Goal: Task Accomplishment & Management: Use online tool/utility

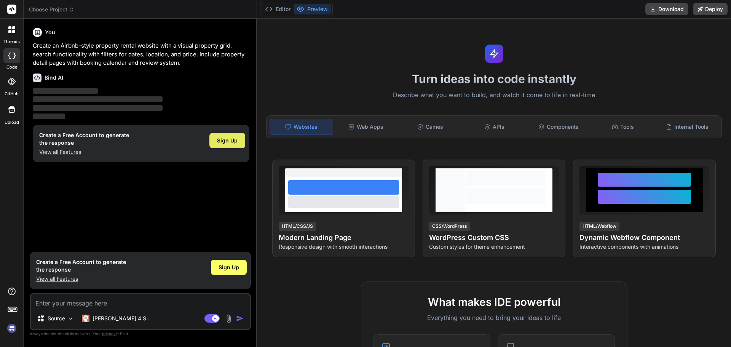
click at [231, 137] on span "Sign Up" at bounding box center [227, 141] width 21 height 8
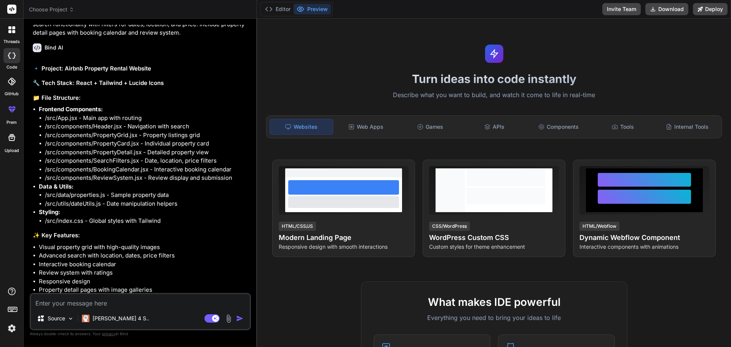
scroll to position [45, 0]
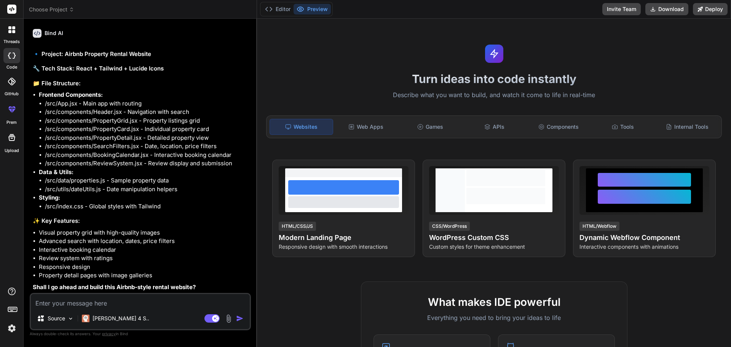
click at [67, 297] on textarea at bounding box center [140, 301] width 219 height 14
type textarea "x"
type textarea "o"
type textarea "x"
type textarea "ok"
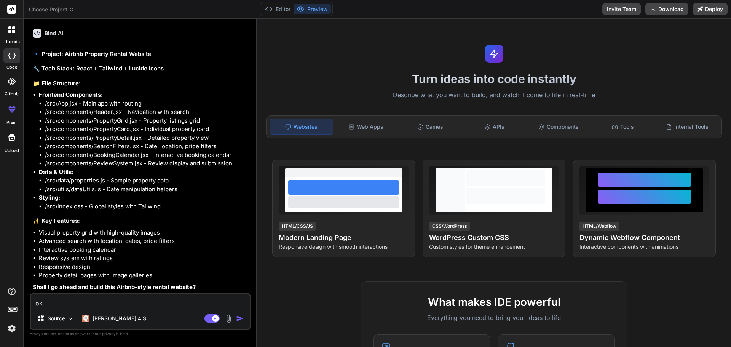
click at [237, 317] on img "button" at bounding box center [240, 319] width 8 height 8
type textarea "x"
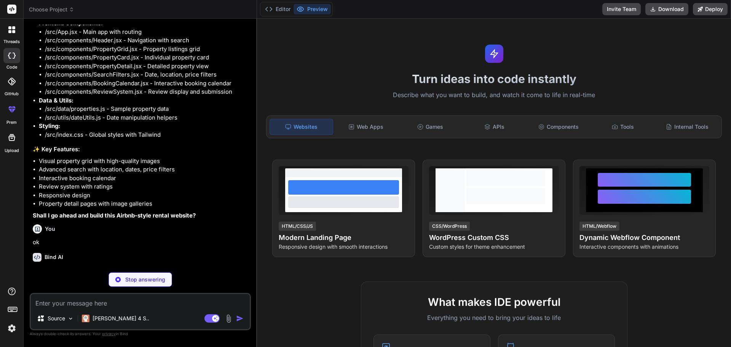
scroll to position [124, 0]
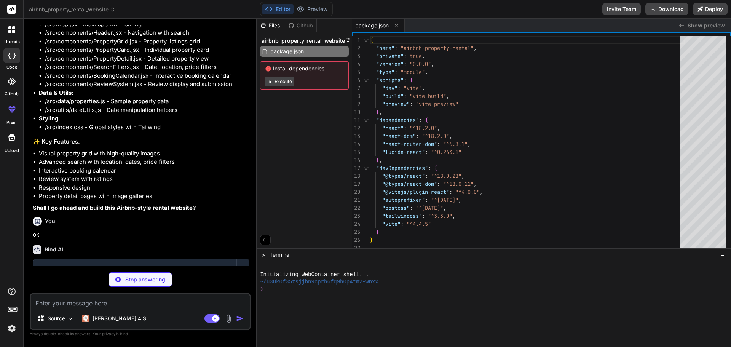
type textarea "x"
type textarea "<script type="module" src="/src/main.jsx"></script> </body> </html>"
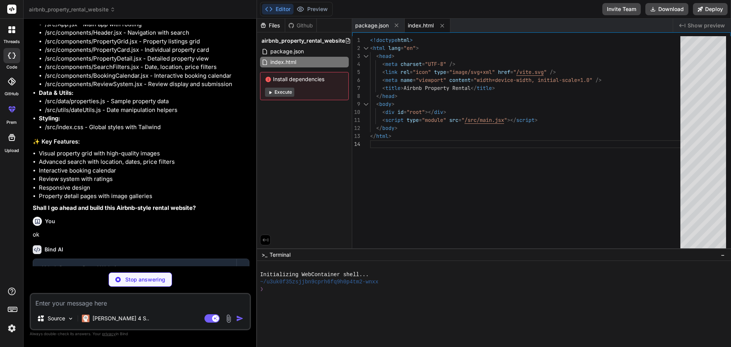
type textarea "x"
type textarea "import { defineConfig } from 'vite' import react from '@vitejs/plugin-react' ex…"
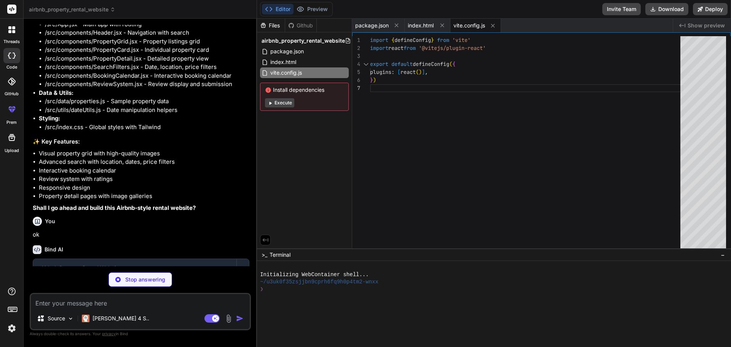
type textarea "x"
type textarea "}"
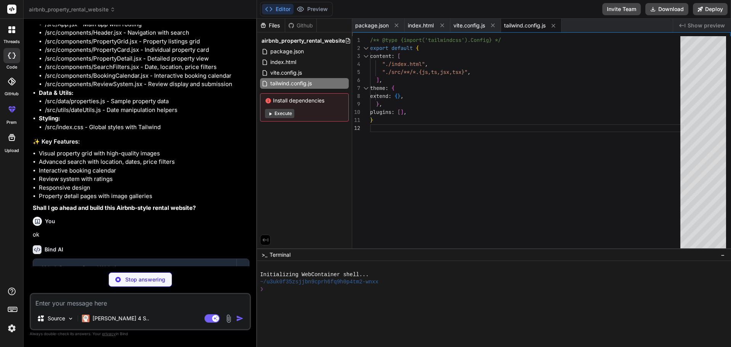
type textarea "x"
type textarea "export default { plugins: { tailwindcss: {}, autoprefixer: {}, }, }"
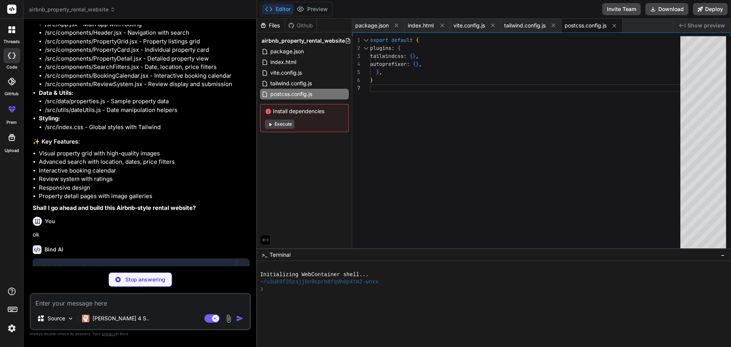
type textarea "x"
type textarea "</BrowserRouter> </React.StrictMode>, )"
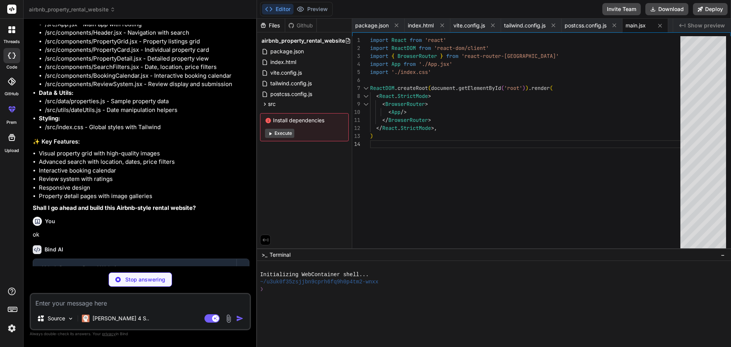
type textarea "x"
type textarea ".input-field { @apply w-full px-4 py-3 border border-gray-300 rounded-lg focus:…"
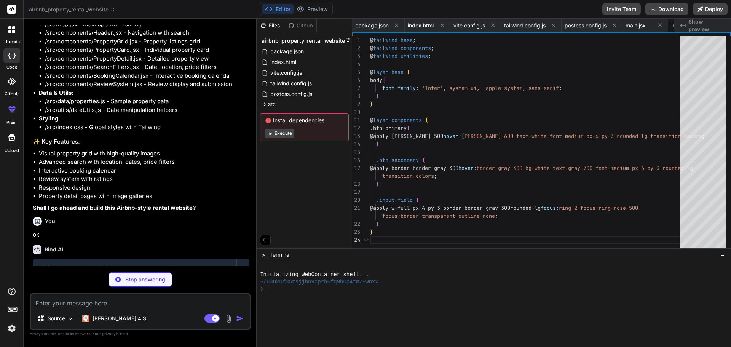
scroll to position [0, 43]
type textarea "x"
type textarea "<Routes> <Route path="/" element={<PropertyGrid />} /> <Route path="/property/:…"
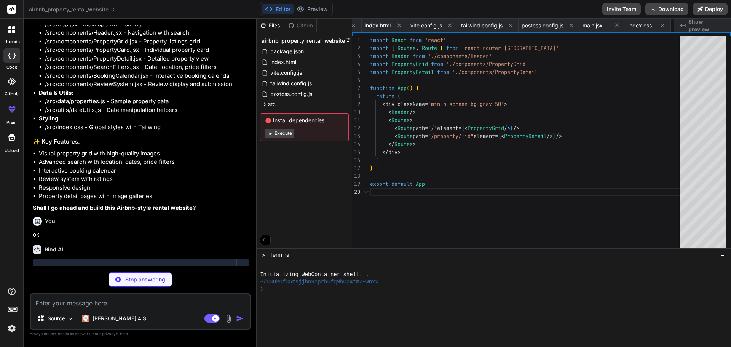
scroll to position [0, 89]
click at [277, 133] on button "Execute" at bounding box center [279, 133] width 29 height 9
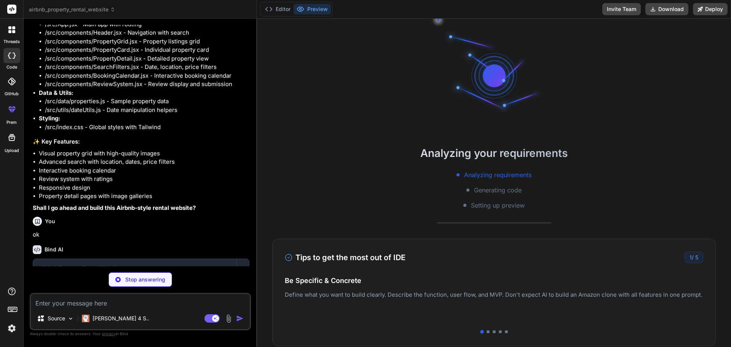
type textarea "x"
type textarea "} ], maxGuests: 6, bedrooms: 3, bathrooms: 2 } ]"
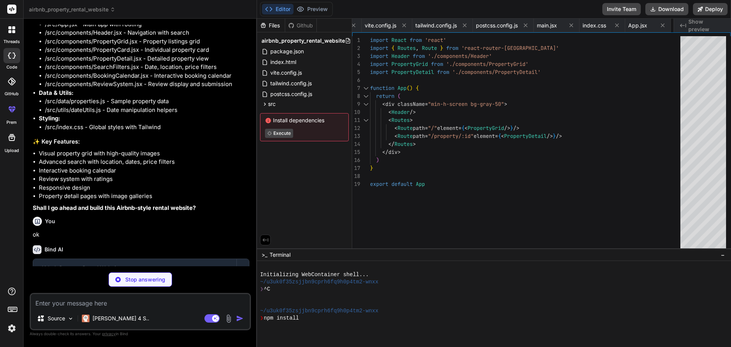
type textarea "x"
type textarea "const current = new Date(startDate) while (current <= lastDay || days.length < …"
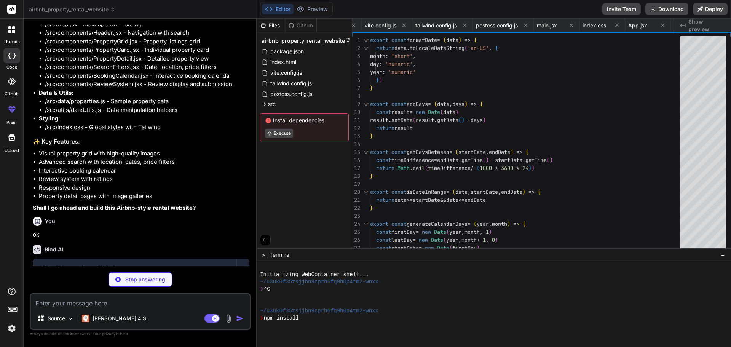
scroll to position [0, 186]
type textarea "x"
type textarea ") } export default Header"
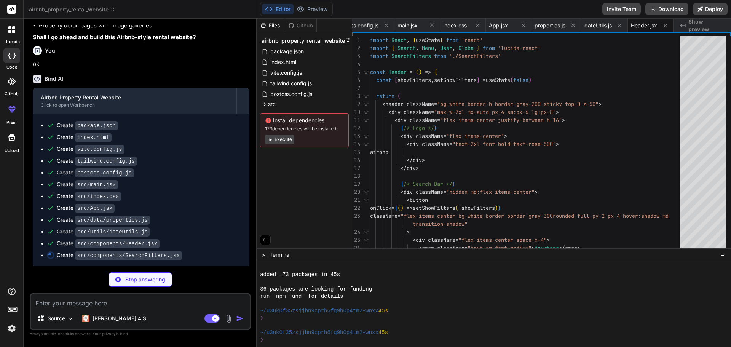
scroll to position [296, 0]
type textarea "x"
type textarea "Search </button> </div> </div> </div> ) } export default SearchFilters"
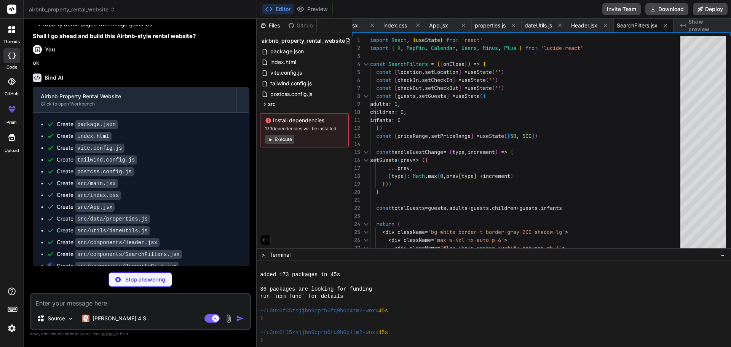
type textarea "x"
type textarea "Try adjusting your search filters to find more options. </p> </div> )} </main> …"
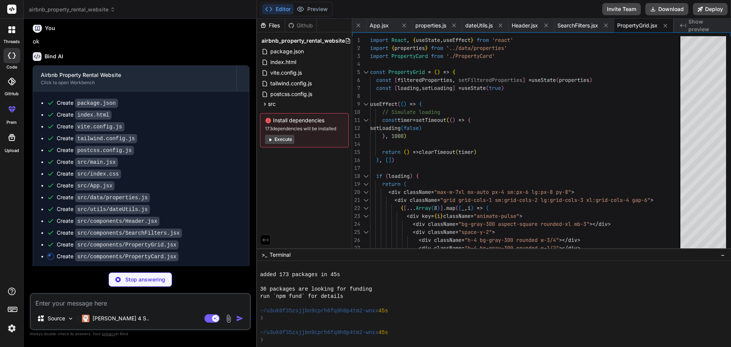
scroll to position [319, 0]
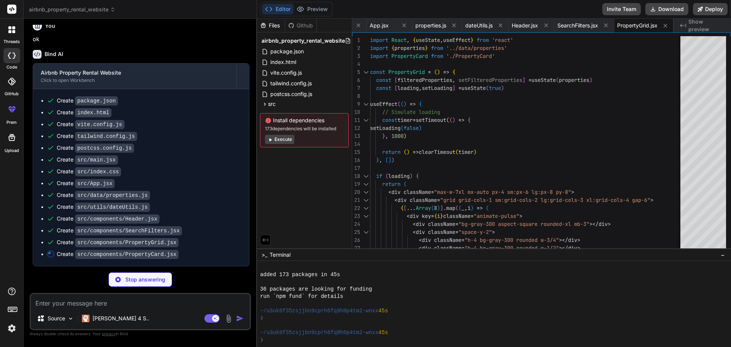
click at [289, 142] on button "Execute" at bounding box center [279, 139] width 29 height 9
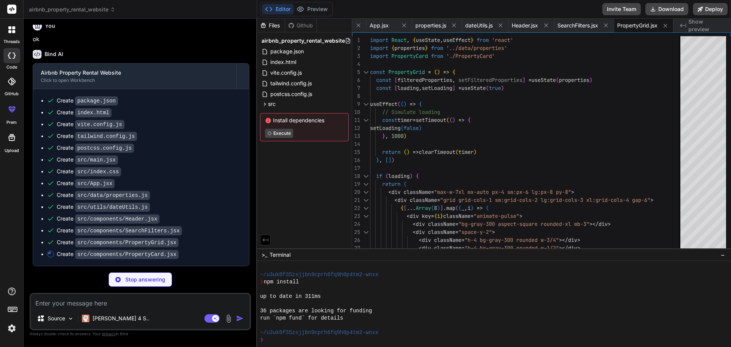
scroll to position [166, 0]
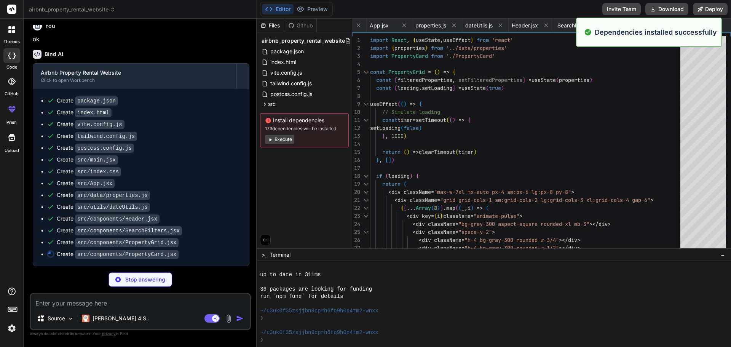
click at [282, 139] on button "Execute" at bounding box center [279, 139] width 29 height 9
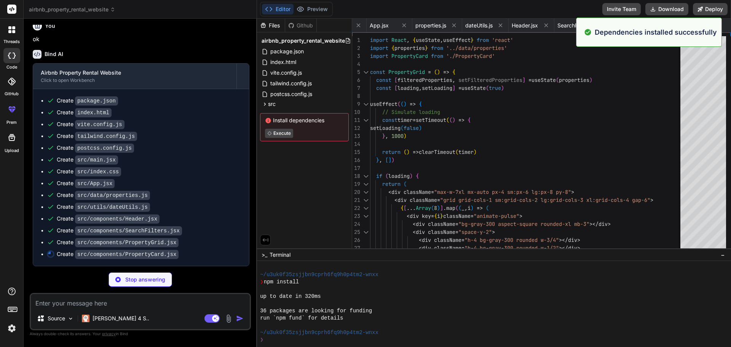
scroll to position [384, 0]
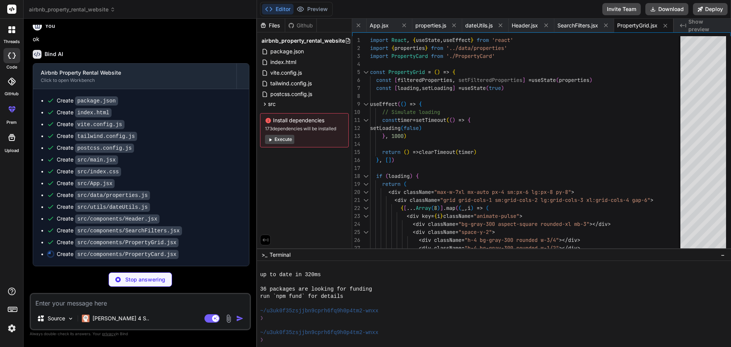
type textarea "x"
type textarea "<span className="text-gray-600"> night</span> </div> </div> </Link> ) } export …"
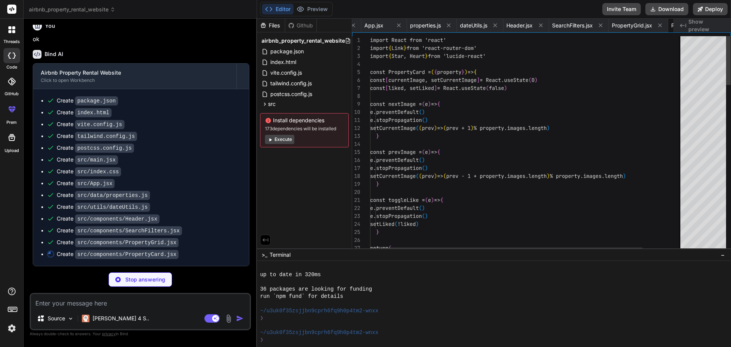
scroll to position [0, 414]
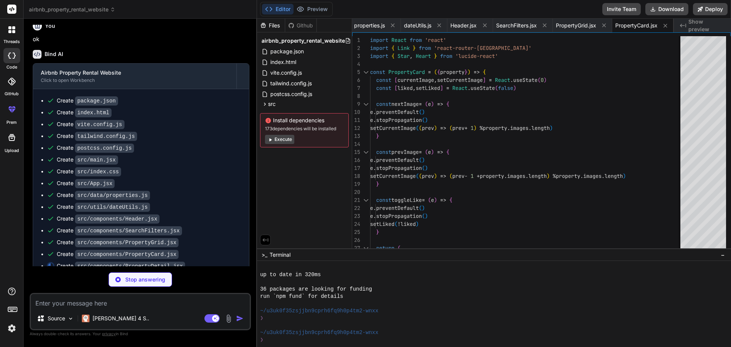
click at [282, 139] on button "Execute" at bounding box center [279, 139] width 29 height 9
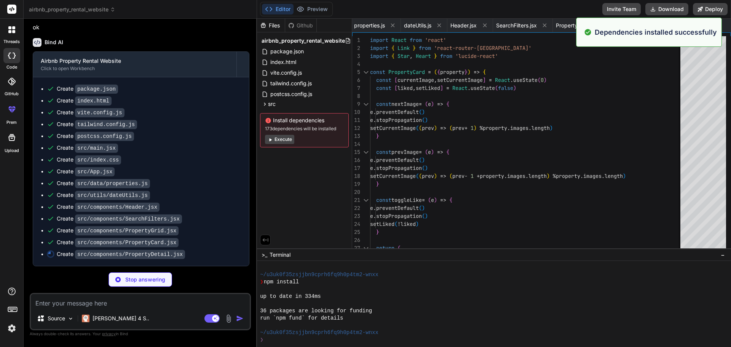
scroll to position [492, 0]
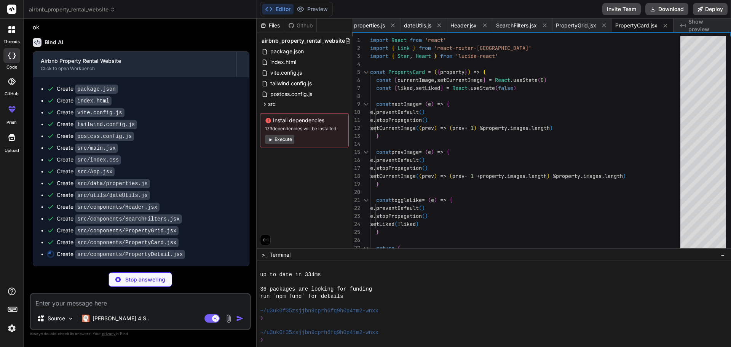
click at [282, 138] on button "Execute" at bounding box center [279, 139] width 29 height 9
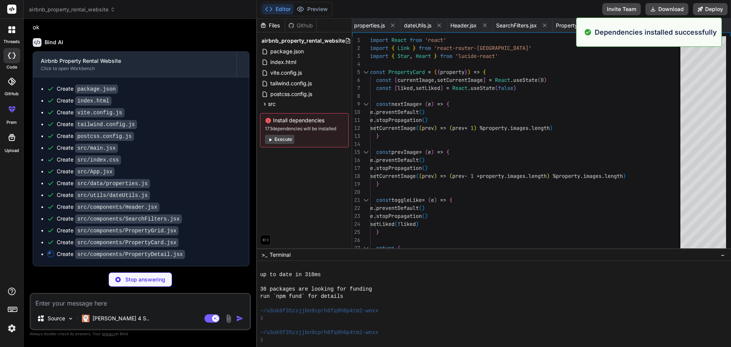
scroll to position [601, 0]
click at [282, 137] on button "Execute" at bounding box center [279, 139] width 29 height 9
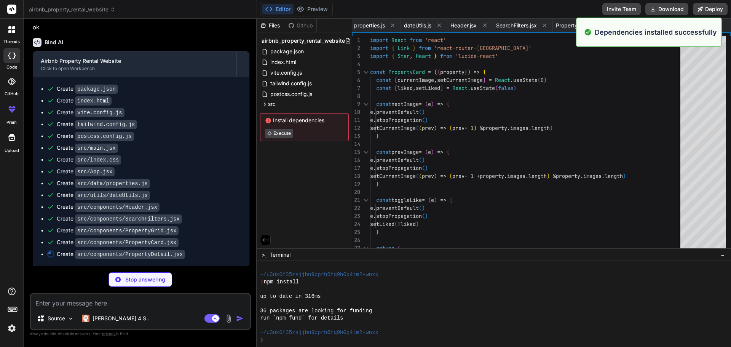
scroll to position [709, 0]
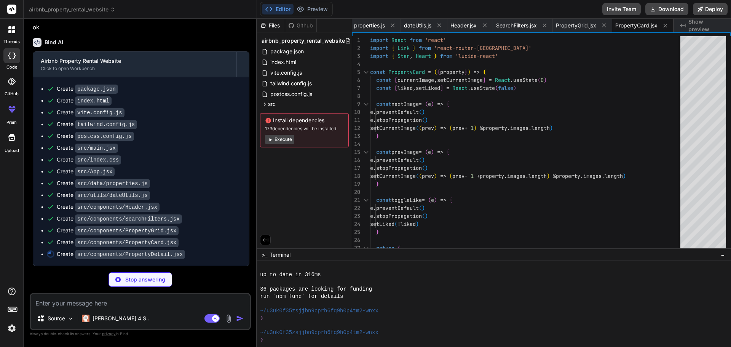
click at [280, 140] on button "Execute" at bounding box center [279, 139] width 29 height 9
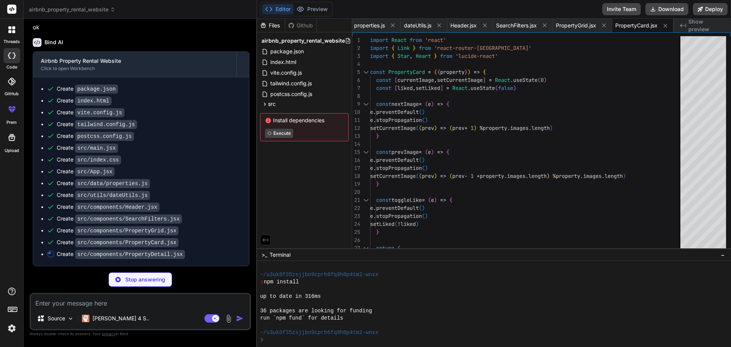
scroll to position [818, 0]
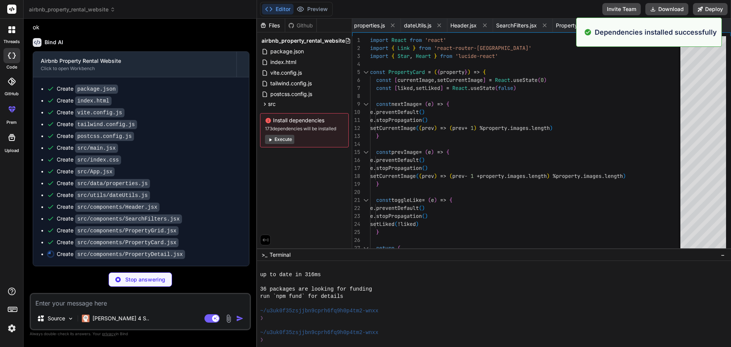
click at [280, 140] on button "Execute" at bounding box center [279, 139] width 29 height 9
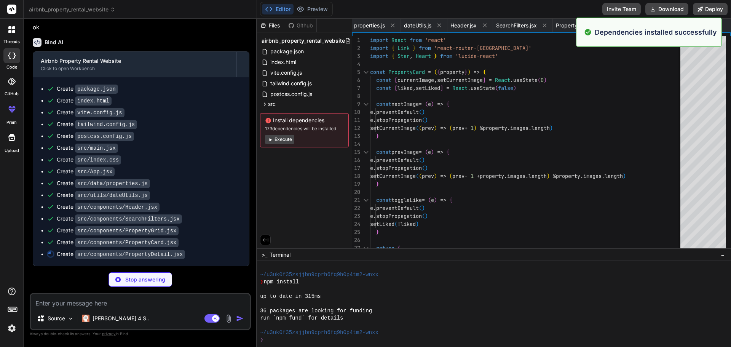
scroll to position [1035, 0]
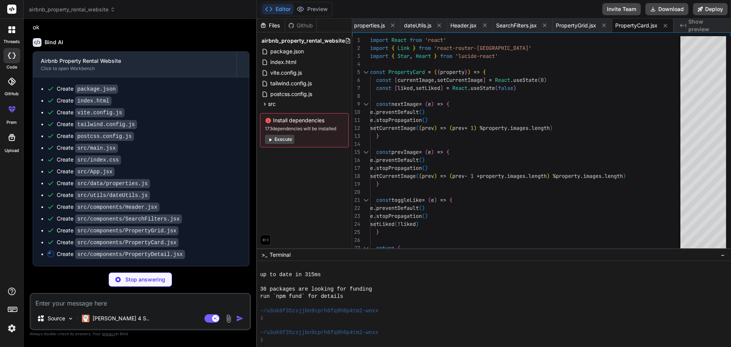
click at [280, 140] on button "Execute" at bounding box center [279, 139] width 29 height 9
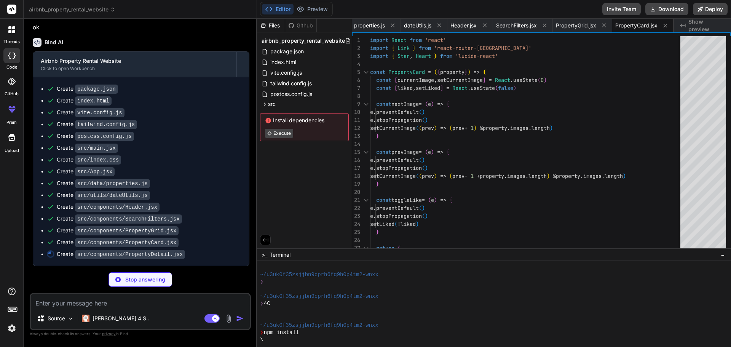
scroll to position [1122, 0]
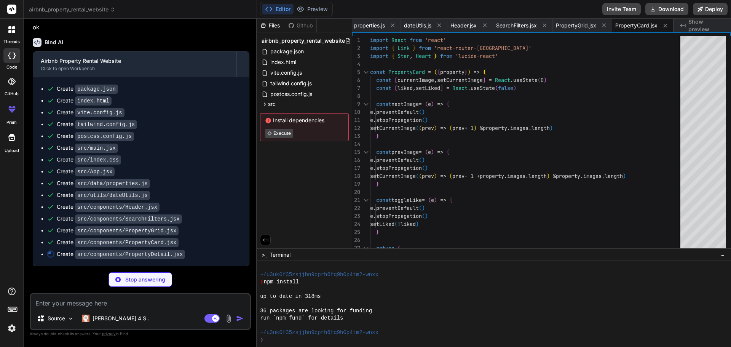
type textarea "x"
type textarea "} export default PropertyDetail"
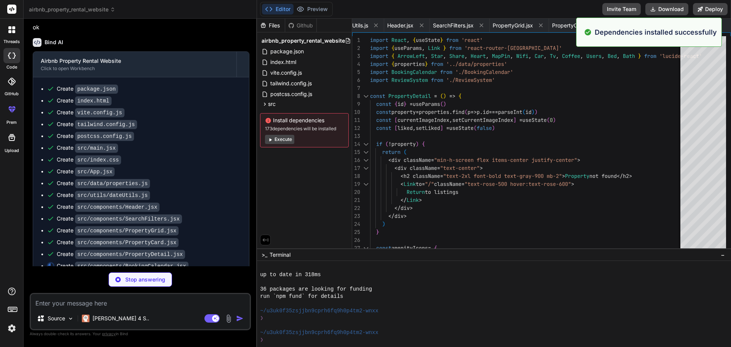
scroll to position [343, 0]
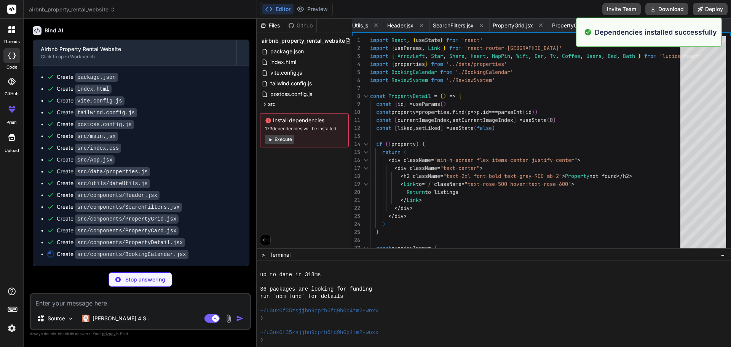
click at [279, 139] on button "Execute" at bounding box center [279, 139] width 29 height 9
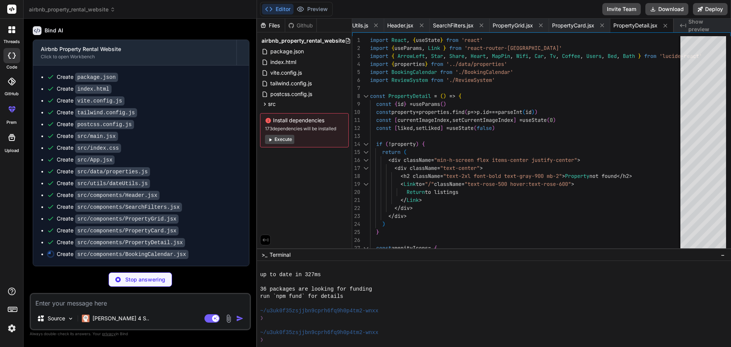
click at [279, 139] on button "Execute" at bounding box center [279, 139] width 29 height 9
type textarea "x"
type textarea ") } export default BookingCalendar"
type textarea "x"
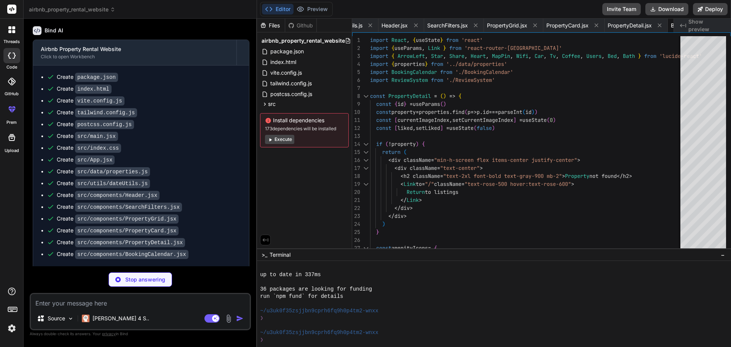
type textarea "</button> )} </div> </div> ) } export default ReviewSystem"
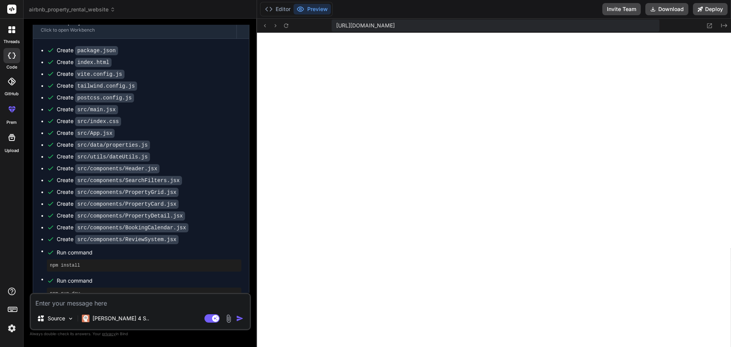
scroll to position [384, 0]
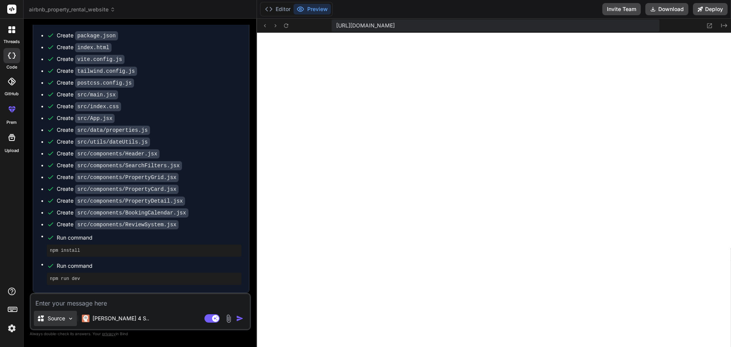
click at [62, 319] on p "Source" at bounding box center [57, 319] width 18 height 8
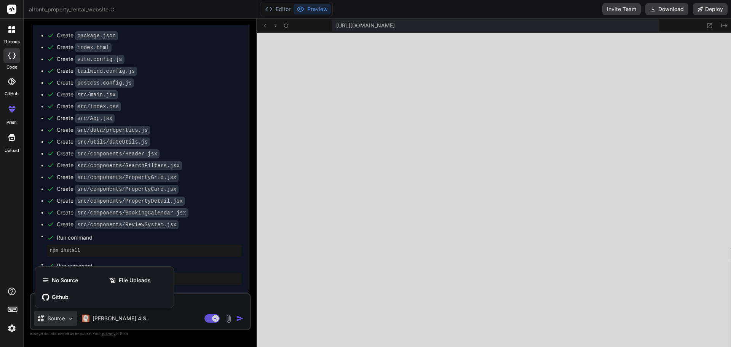
click at [119, 317] on div at bounding box center [365, 173] width 731 height 347
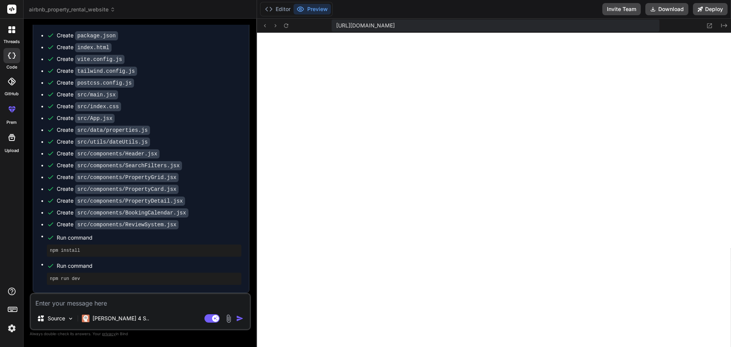
click at [119, 317] on p "[PERSON_NAME] 4 S.." at bounding box center [121, 319] width 57 height 8
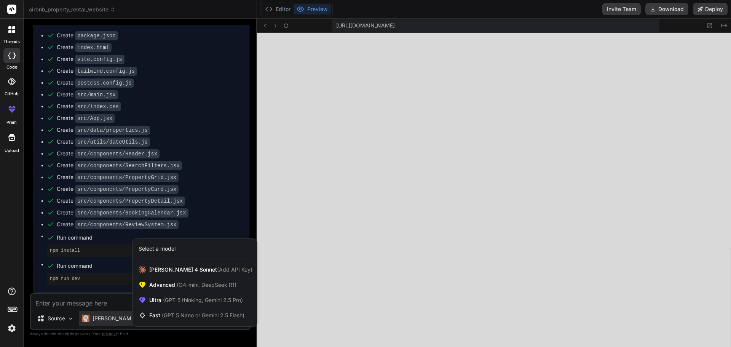
click at [186, 226] on div at bounding box center [365, 173] width 731 height 347
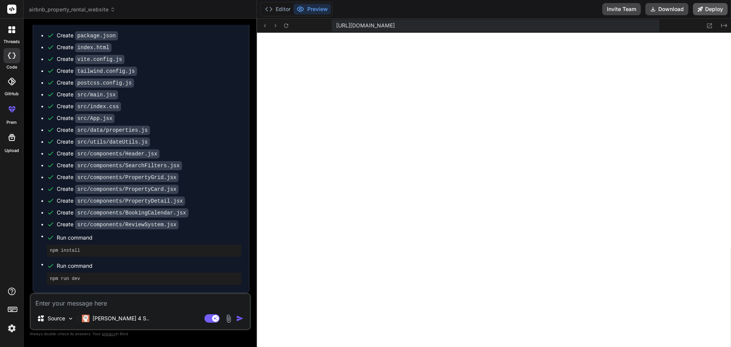
click at [705, 5] on button "Deploy" at bounding box center [710, 9] width 35 height 12
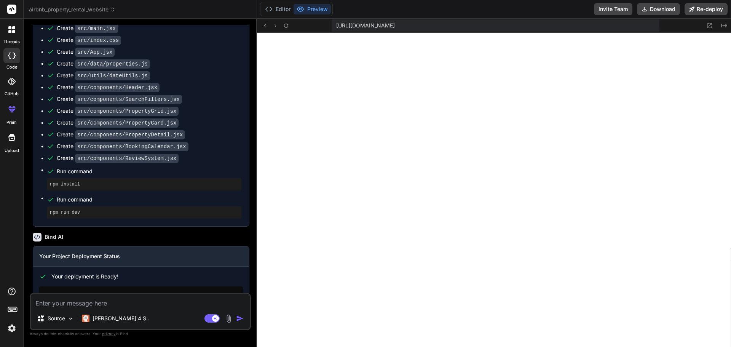
type textarea "x"
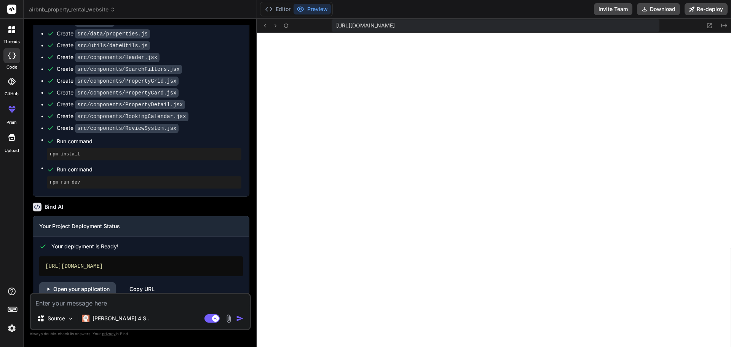
scroll to position [496, 0]
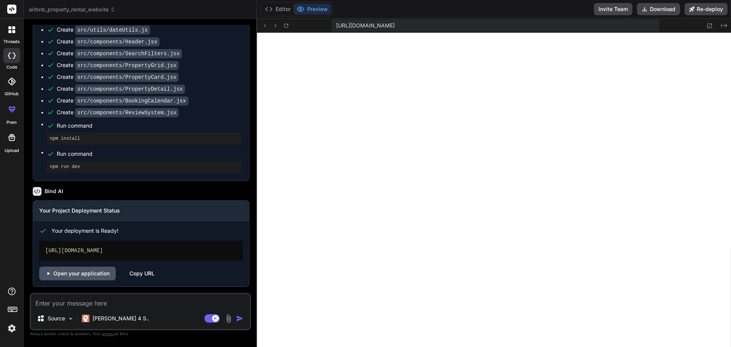
click at [94, 274] on link "Open your application" at bounding box center [77, 274] width 77 height 14
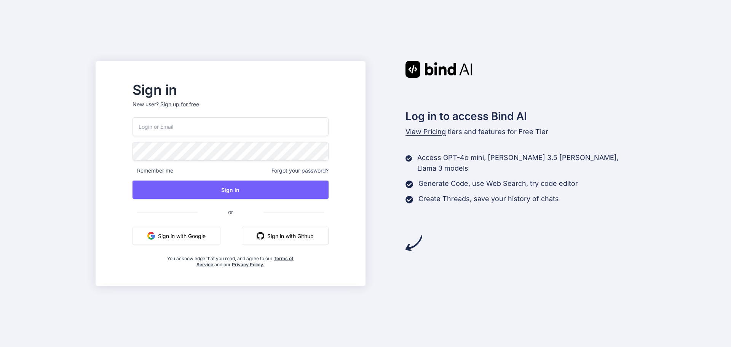
click at [201, 234] on button "Sign in with Google" at bounding box center [177, 236] width 88 height 18
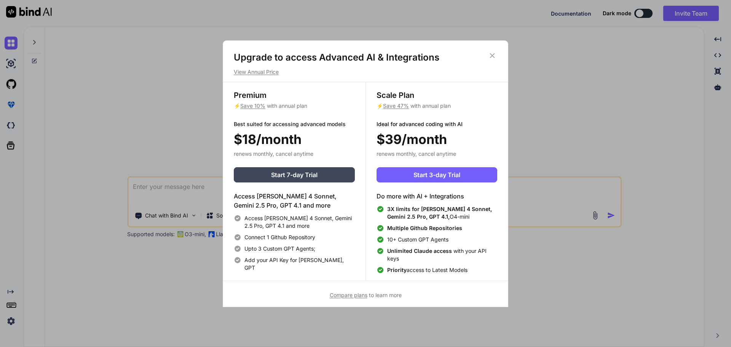
click at [492, 53] on icon at bounding box center [492, 55] width 8 height 8
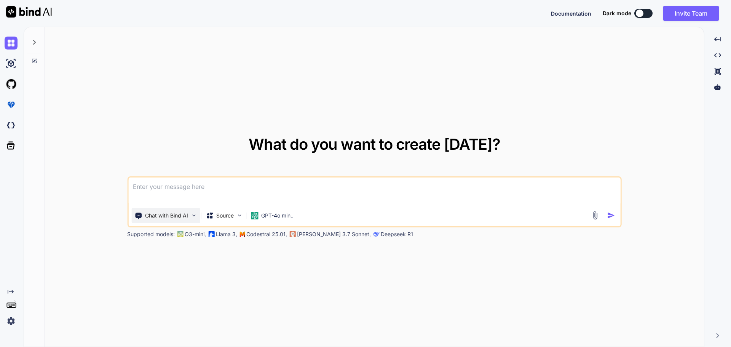
click at [175, 219] on p "Chat with Bind AI" at bounding box center [166, 216] width 43 height 8
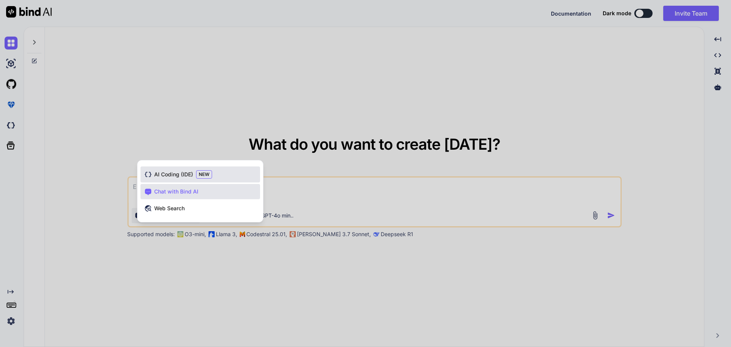
click at [160, 176] on span "AI Coding (IDE)" at bounding box center [173, 175] width 39 height 8
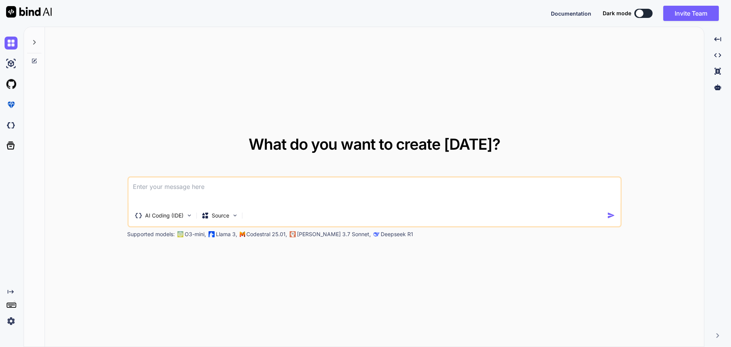
click at [645, 11] on button at bounding box center [644, 13] width 18 height 9
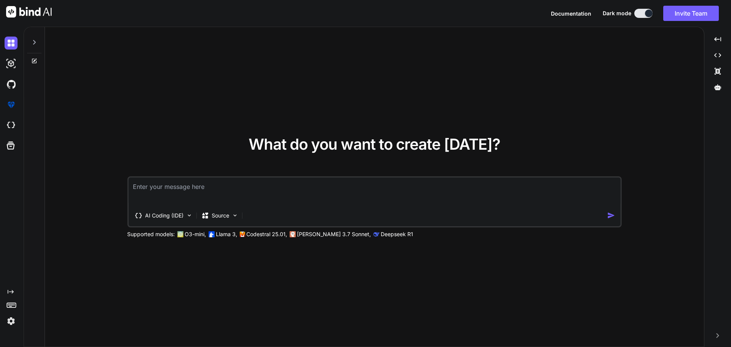
click at [32, 39] on icon at bounding box center [34, 42] width 6 height 6
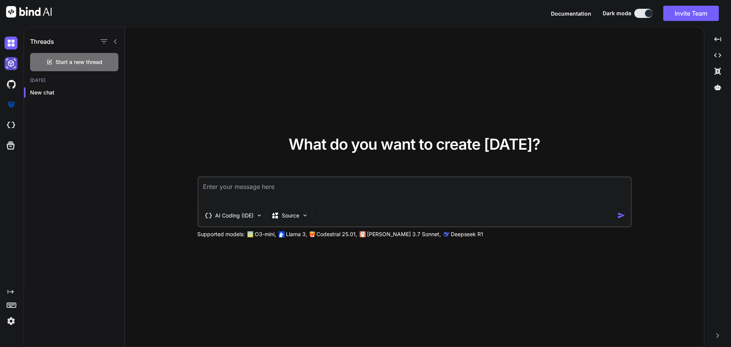
click at [8, 61] on img at bounding box center [11, 63] width 13 height 13
type textarea "x"
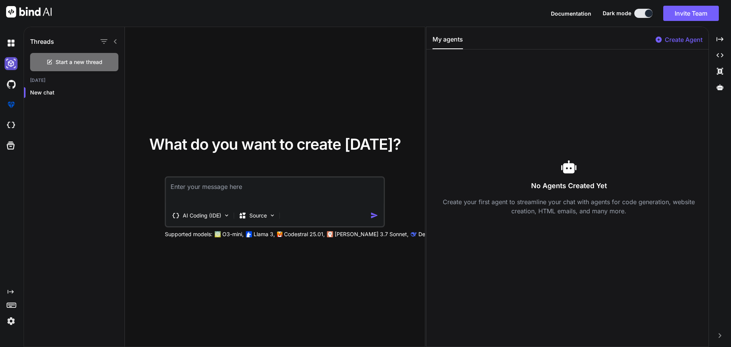
click at [8, 61] on img at bounding box center [11, 63] width 13 height 13
click at [11, 84] on img at bounding box center [11, 84] width 13 height 13
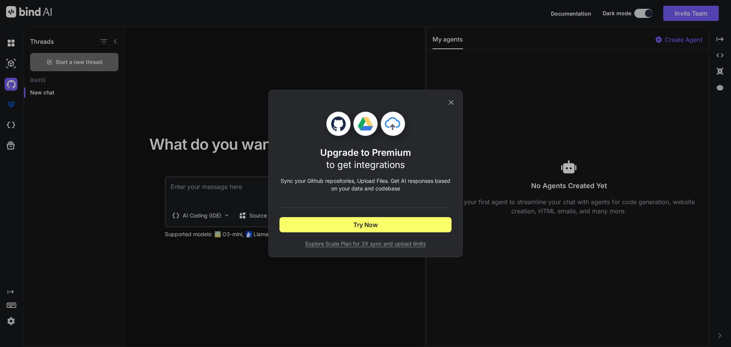
click at [452, 100] on icon at bounding box center [451, 102] width 8 height 8
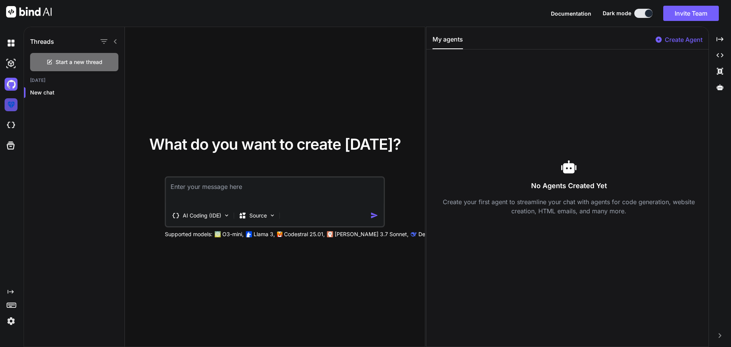
click at [13, 110] on img at bounding box center [11, 104] width 13 height 13
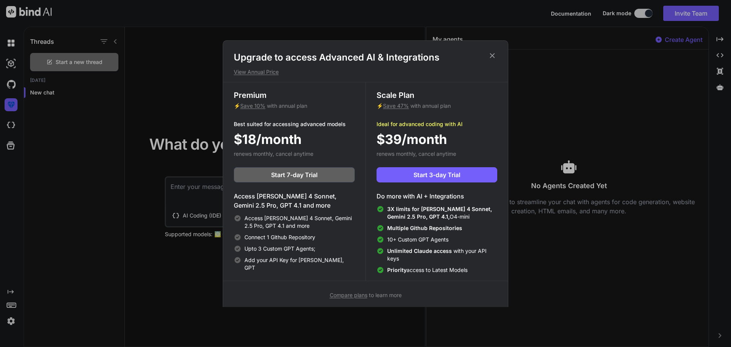
click at [492, 54] on icon at bounding box center [492, 55] width 8 height 8
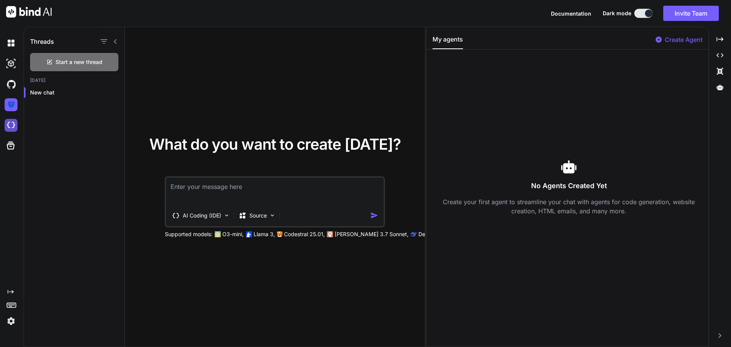
click at [10, 123] on img at bounding box center [11, 125] width 13 height 13
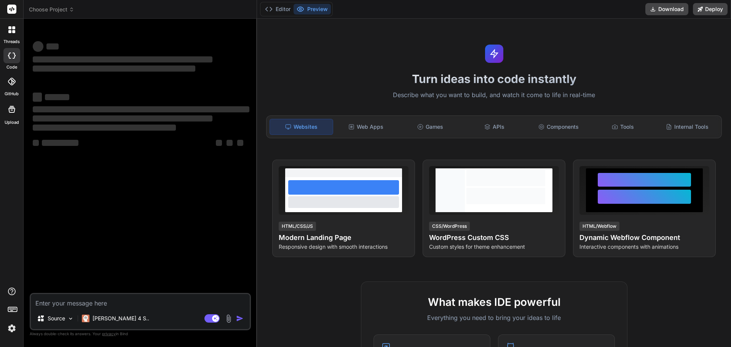
type textarea "x"
